Goal: Ask a question

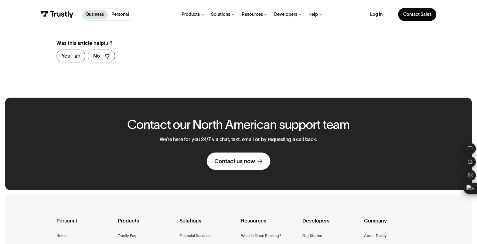
scroll to position [682, 0]
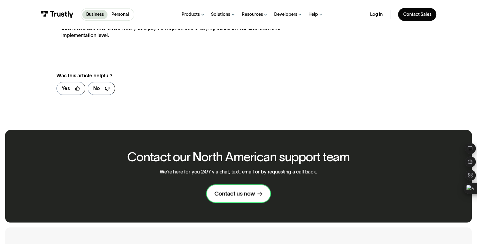
click at [243, 190] on div "Contact us now" at bounding box center [234, 193] width 41 height 7
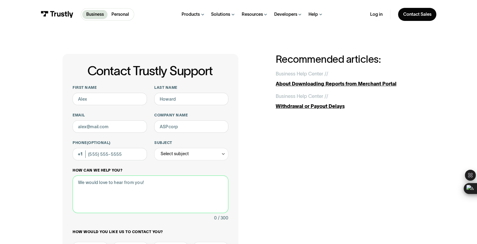
click at [164, 176] on textarea "How can we help you?" at bounding box center [151, 195] width 156 height 38
click at [129, 15] on p "Personal" at bounding box center [120, 14] width 18 height 7
